Goal: Task Accomplishment & Management: Manage account settings

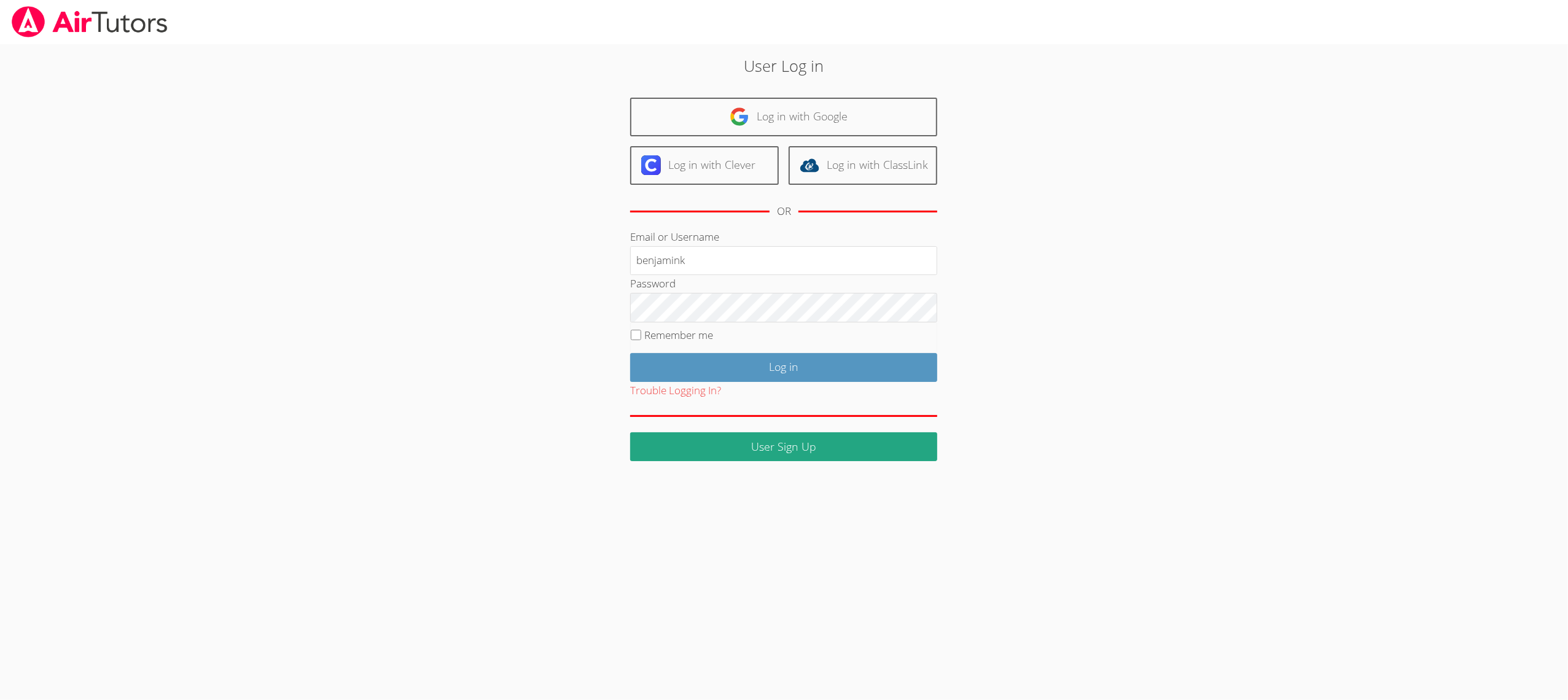
type input "benjamink"
click at [657, 368] on input "Log in" at bounding box center [783, 368] width 307 height 29
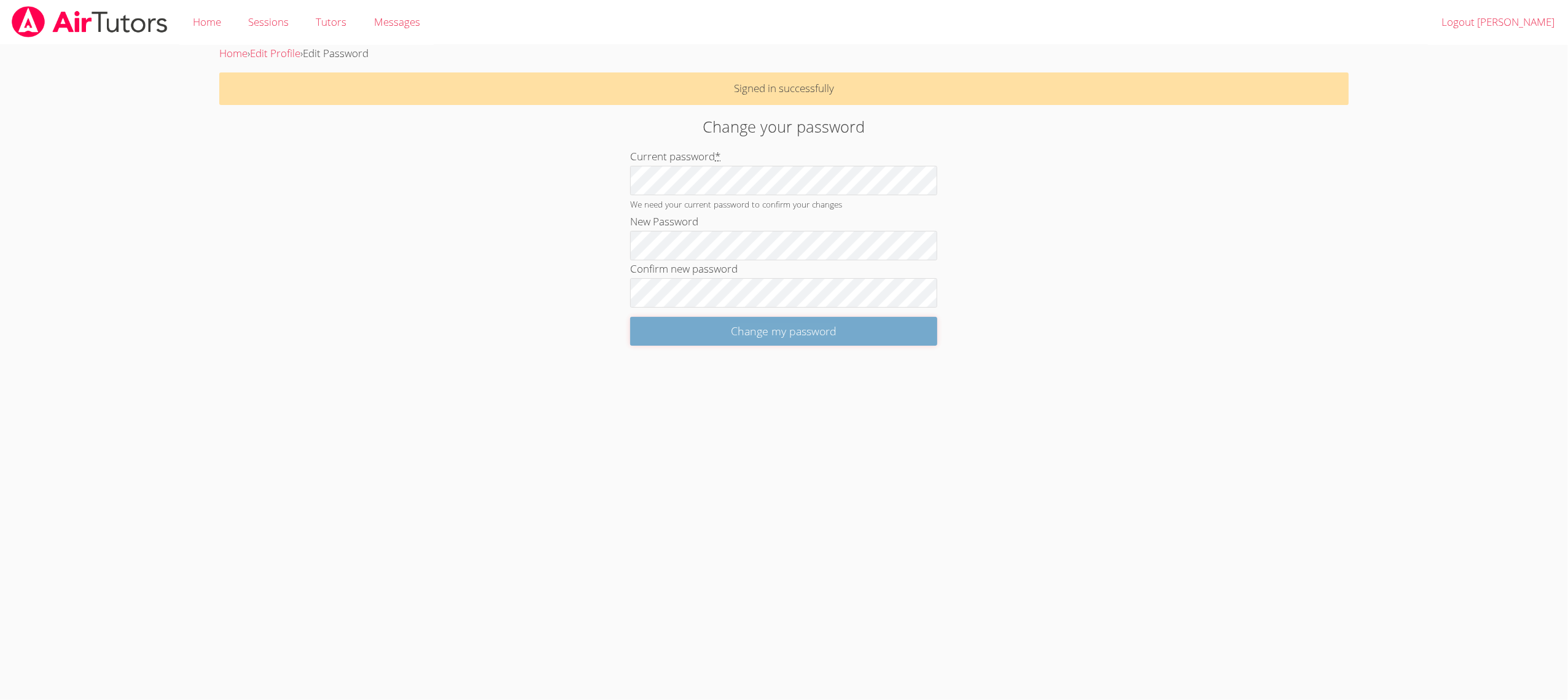
click at [672, 339] on input "Change my password" at bounding box center [783, 331] width 307 height 29
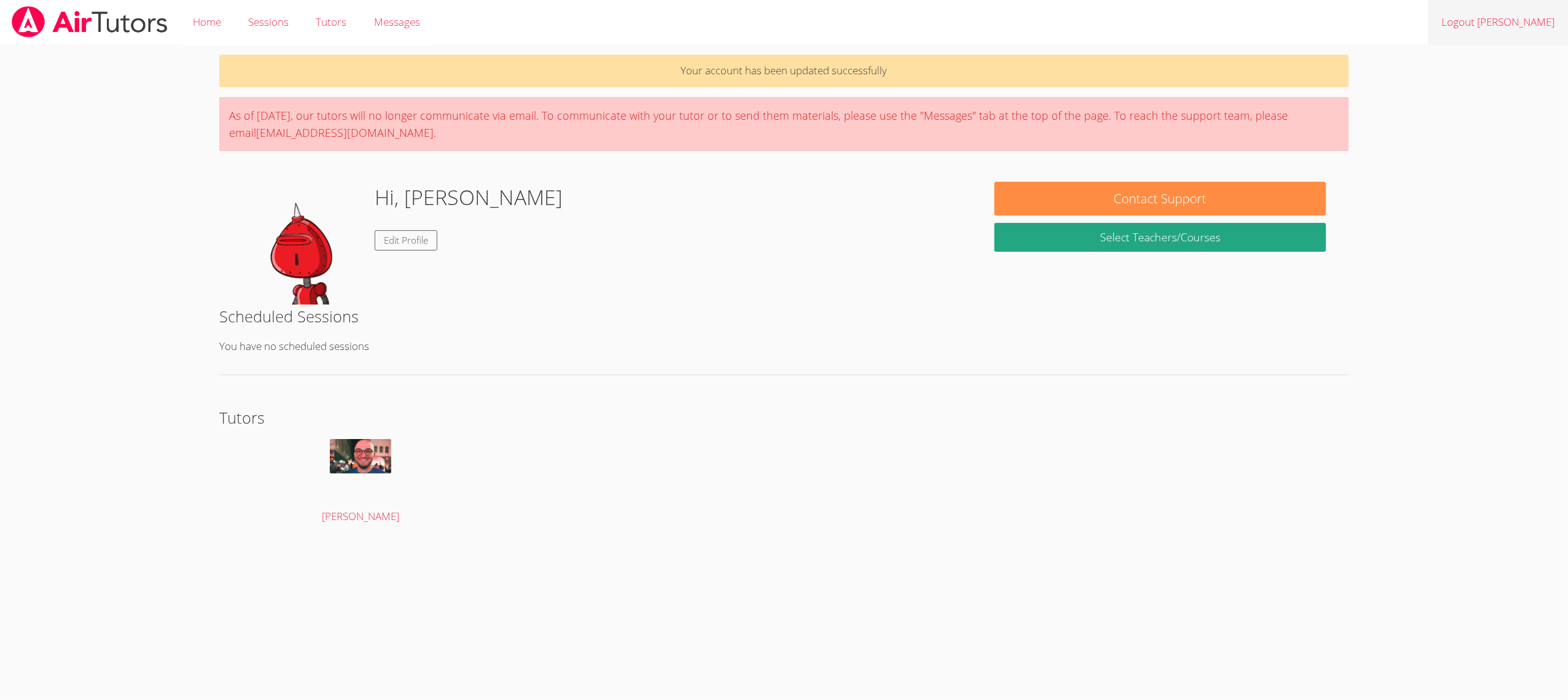
click at [1526, 24] on link "Logout [PERSON_NAME]" at bounding box center [1498, 22] width 140 height 45
